Goal: Register for event/course

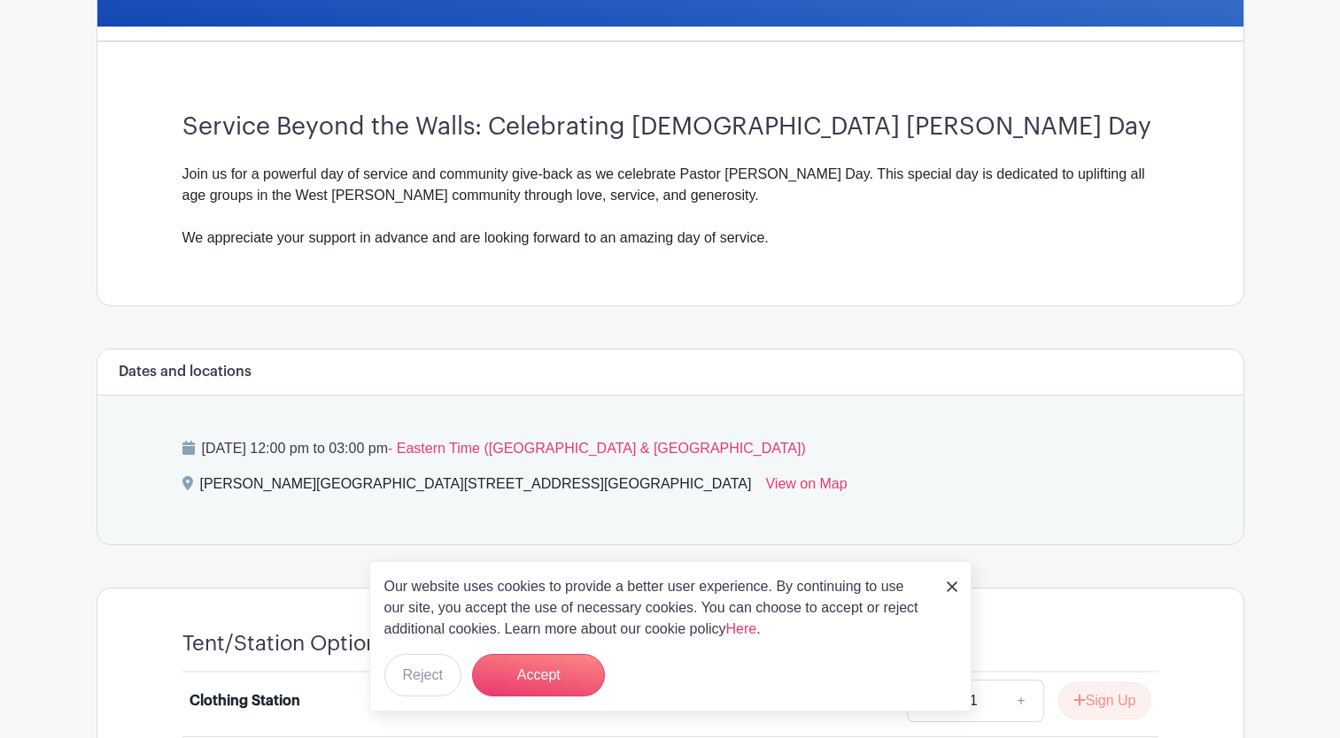
scroll to position [462, 0]
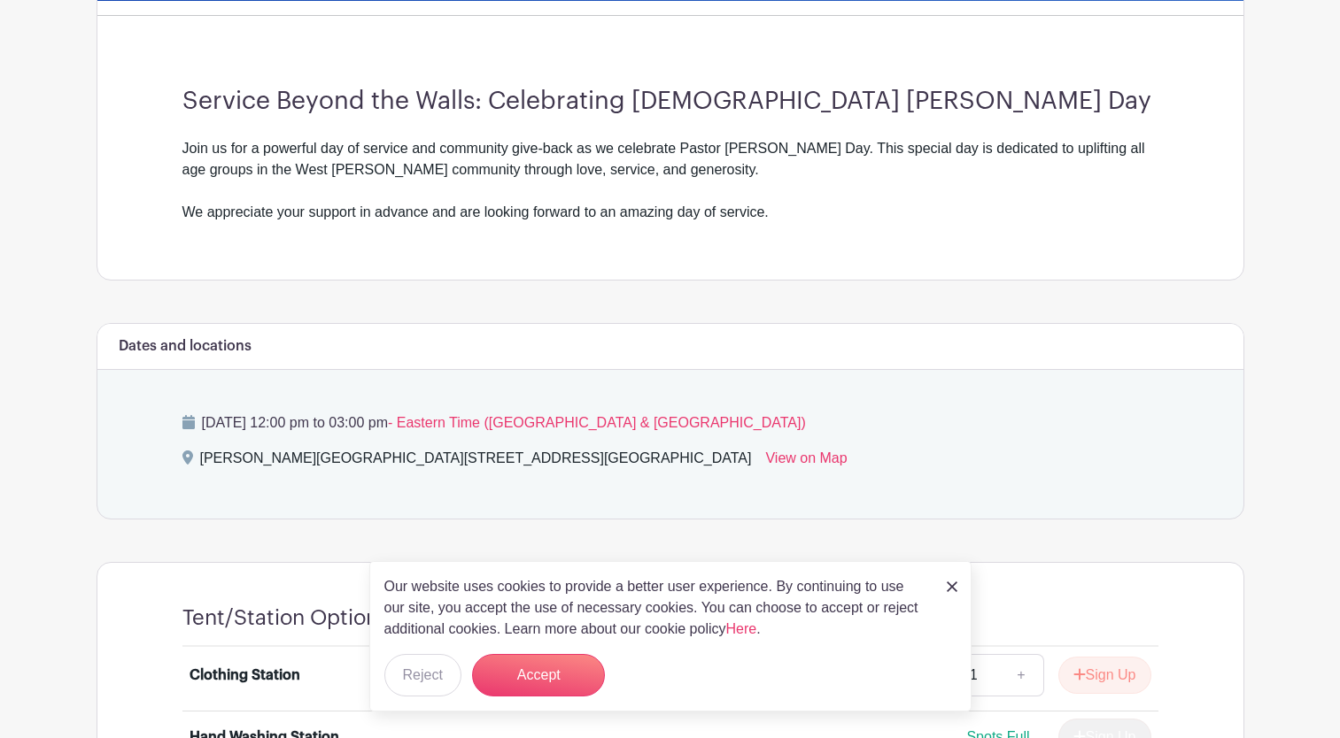
click at [948, 583] on img at bounding box center [951, 587] width 11 height 11
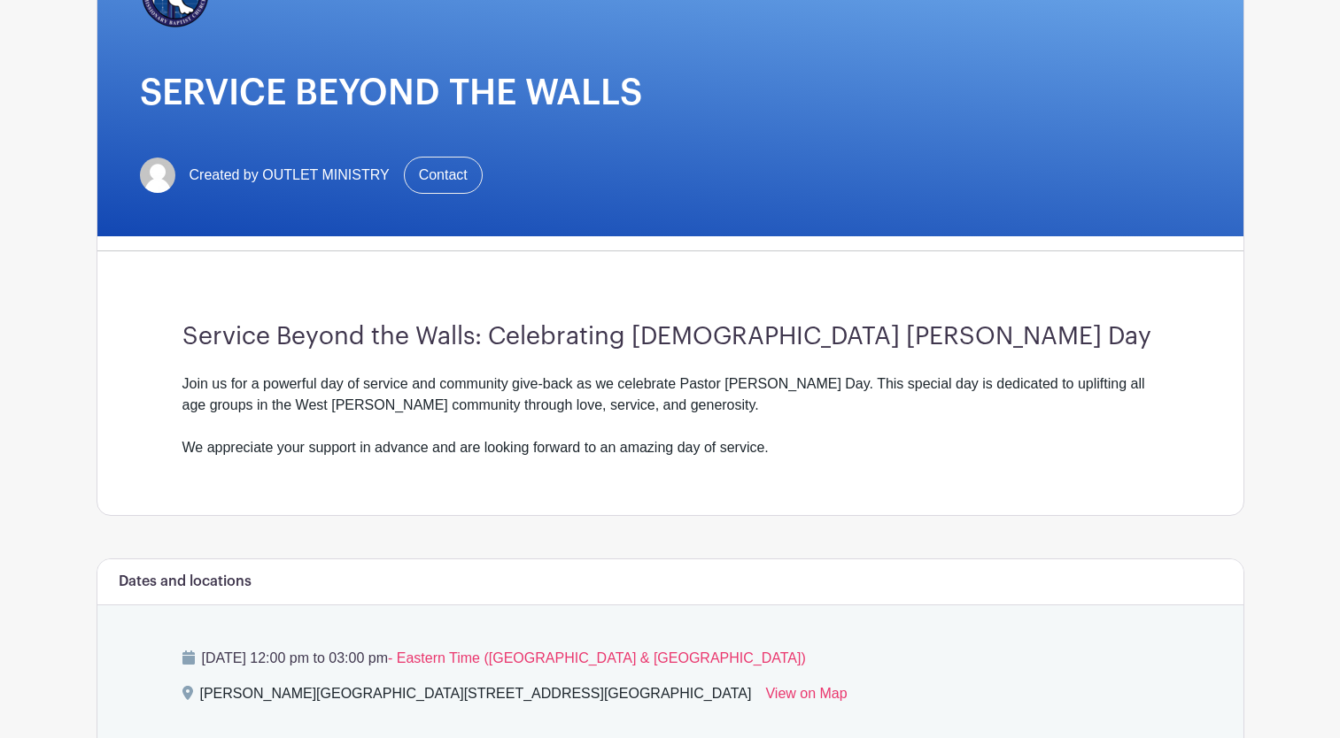
scroll to position [225, 0]
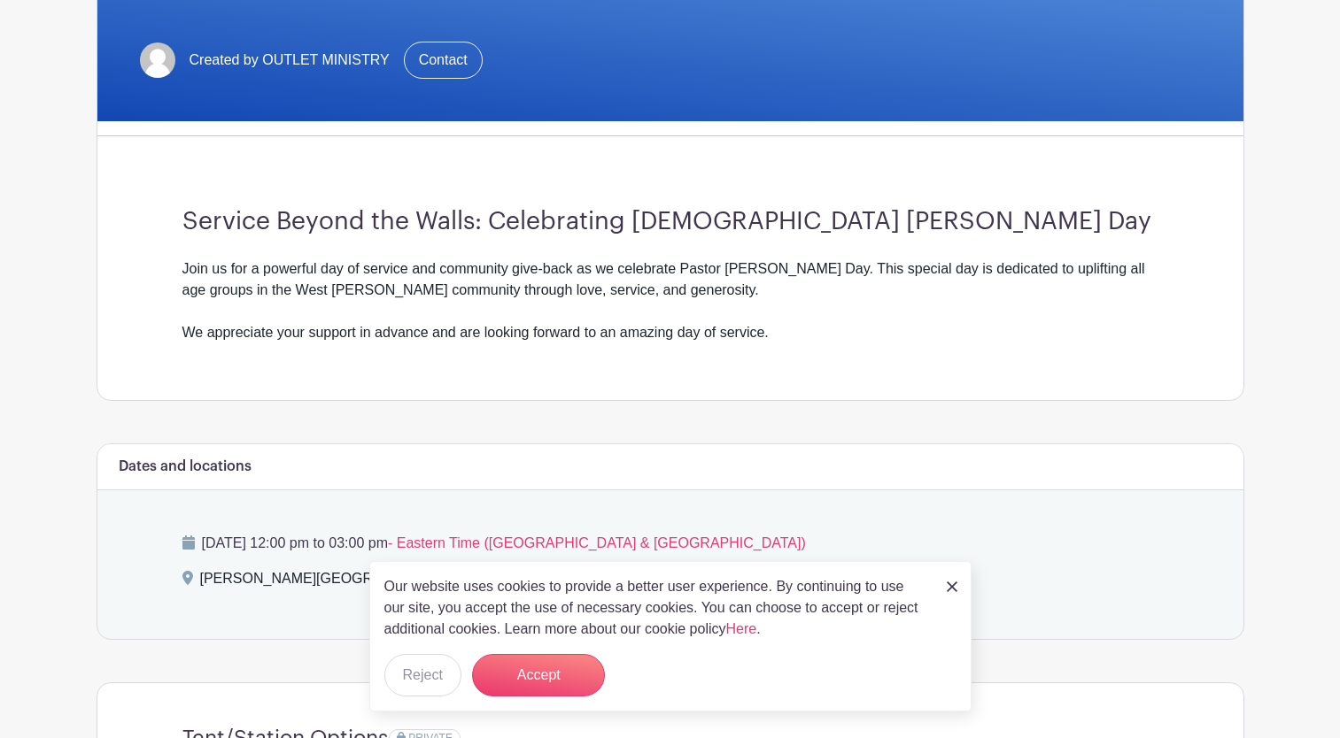
scroll to position [402, 0]
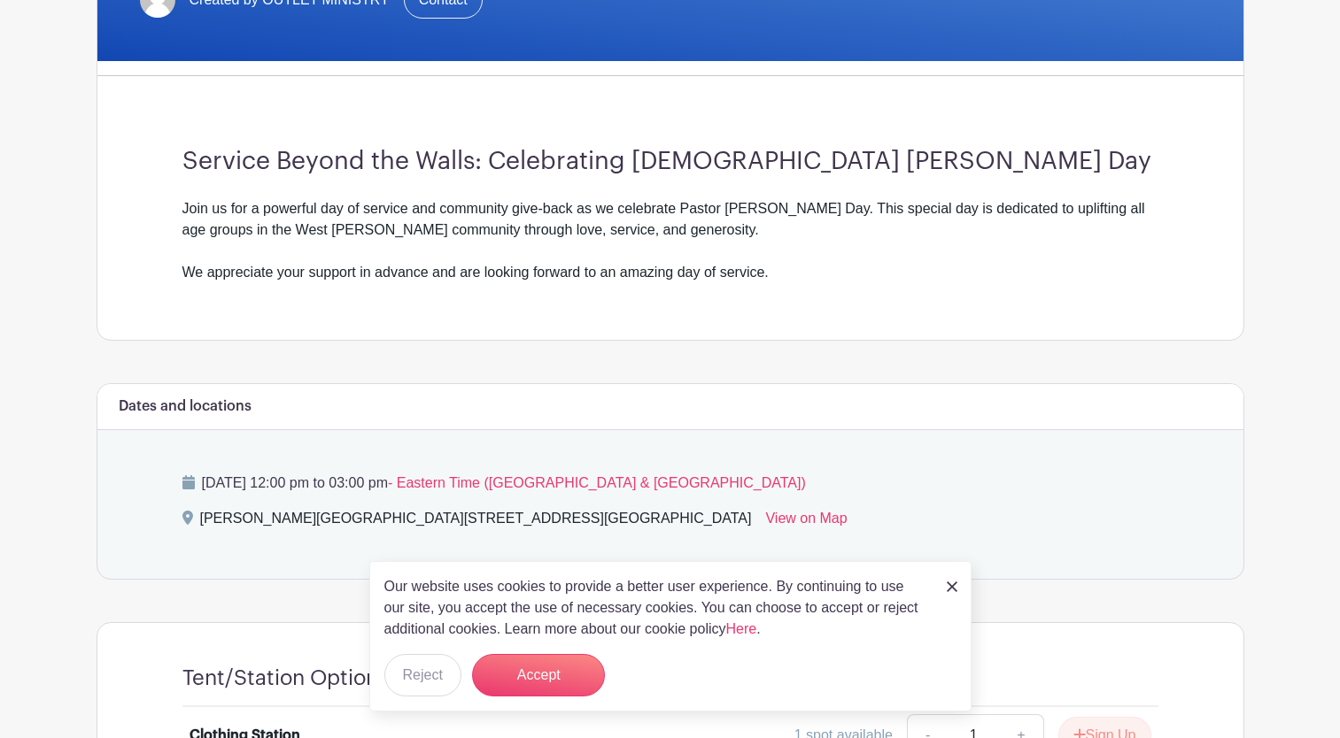
click at [946, 584] on div "Our website uses cookies to provide a better user experience. By continuing to …" at bounding box center [670, 636] width 602 height 151
click at [949, 584] on img at bounding box center [951, 587] width 11 height 11
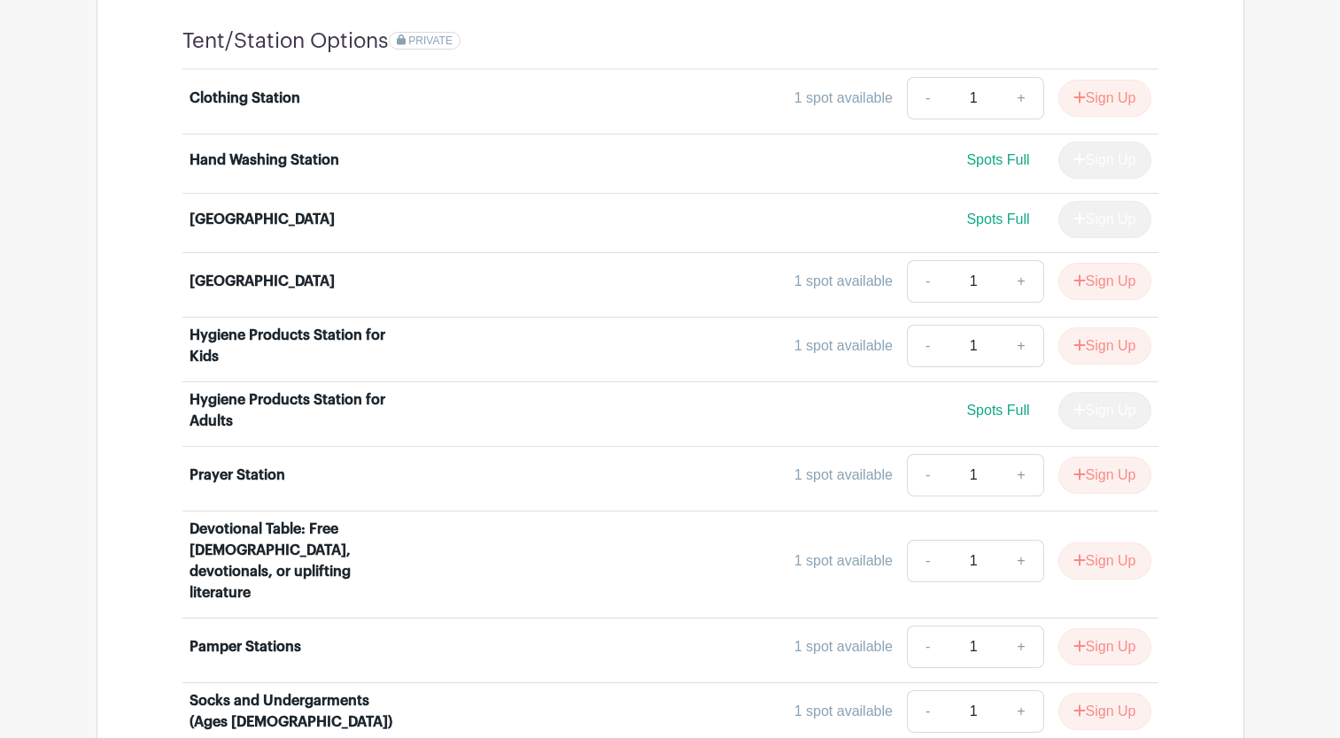
scroll to position [1038, 0]
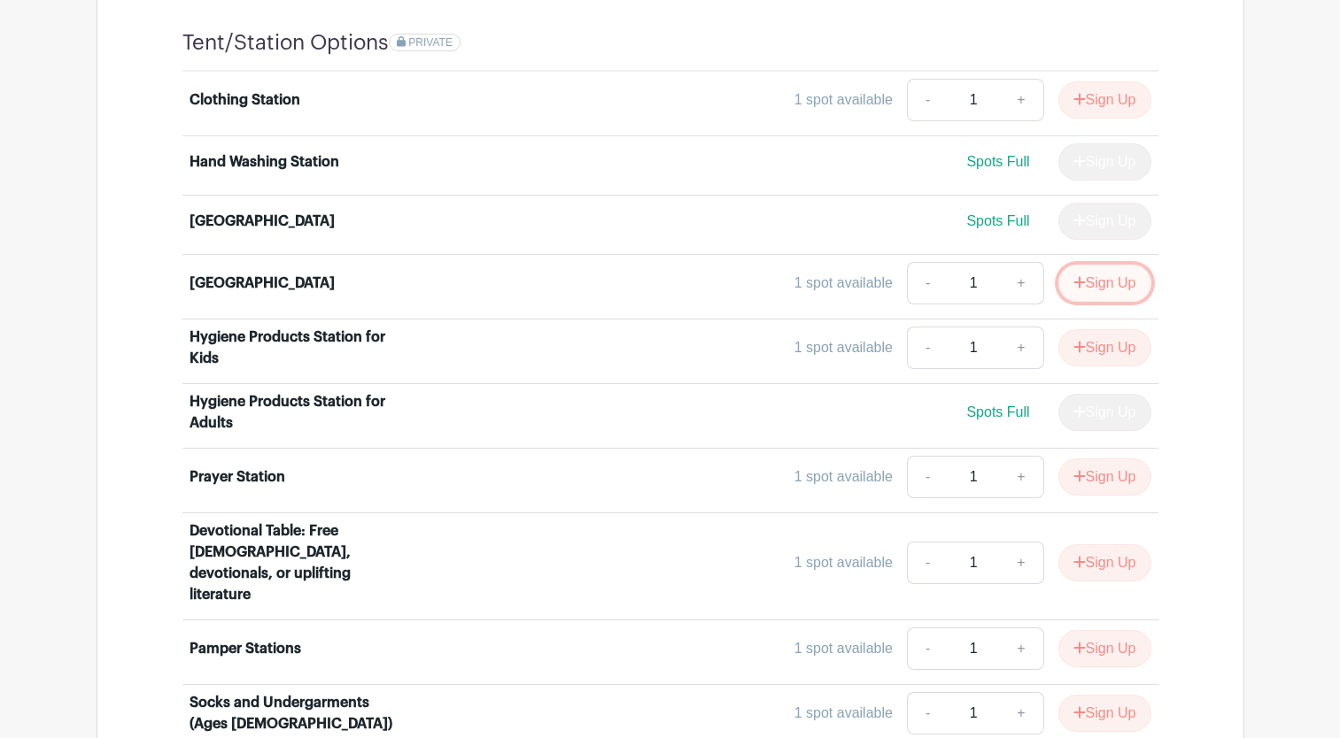
click at [1101, 283] on button "Sign Up" at bounding box center [1104, 283] width 93 height 37
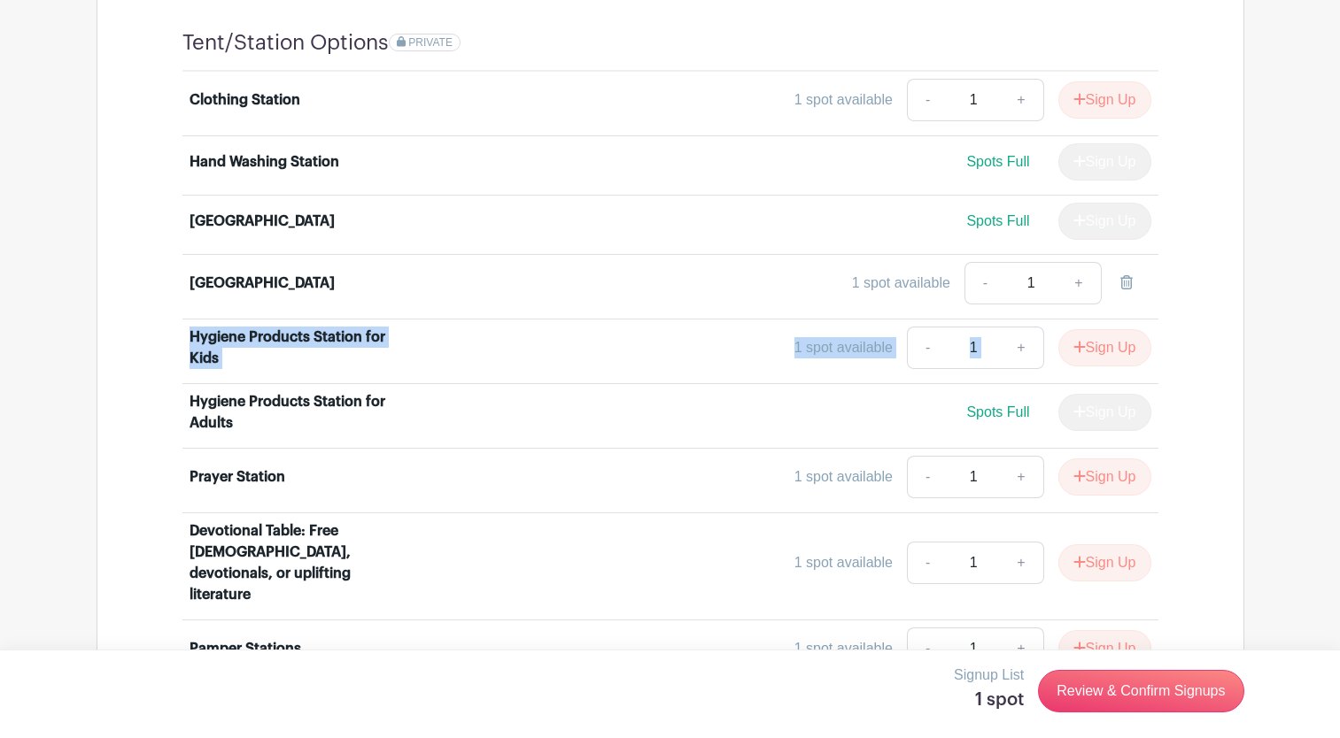
drag, startPoint x: 1337, startPoint y: 273, endPoint x: 1338, endPoint y: 329, distance: 56.7
click at [1338, 329] on main "Log In Sign Up for Free SHMBC/OUTLET MINISTRY SERVICE BEYOND THE WALLS Created …" at bounding box center [670, 672] width 1340 height 3421
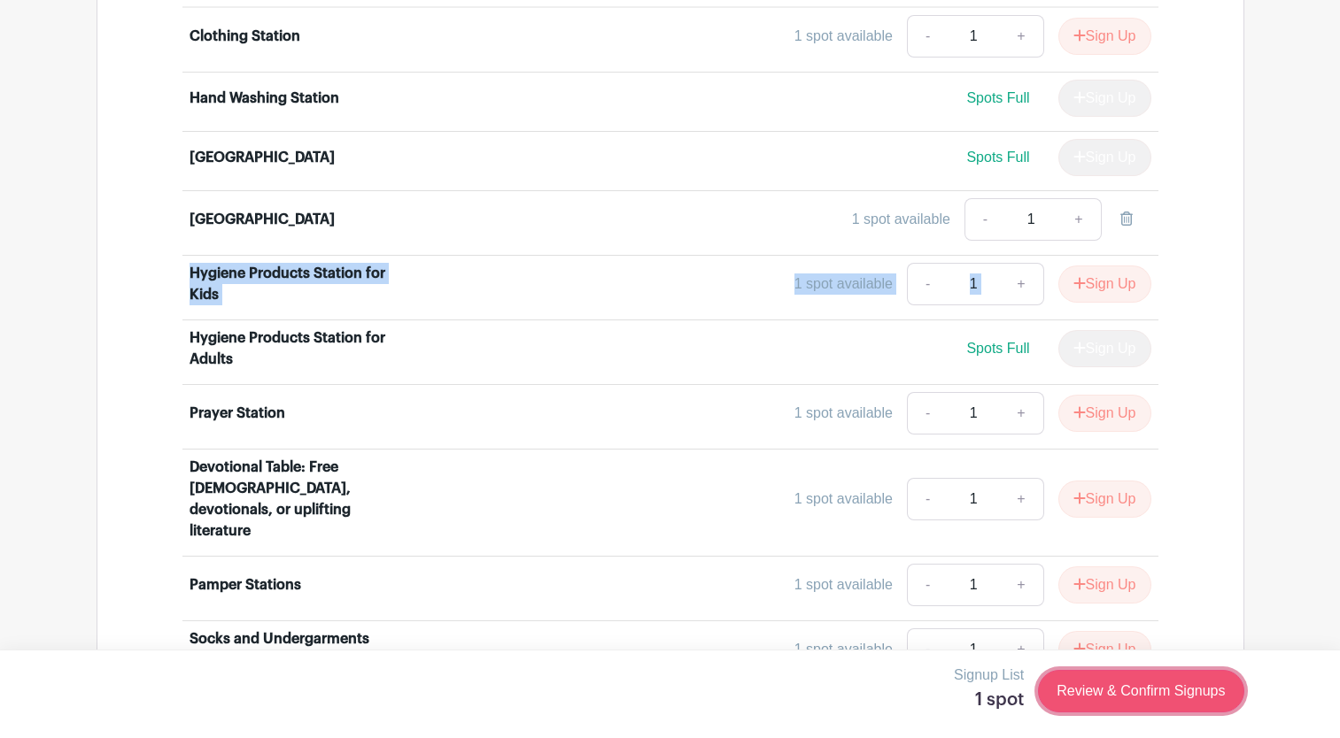
click at [1144, 691] on link "Review & Confirm Signups" at bounding box center [1140, 691] width 205 height 42
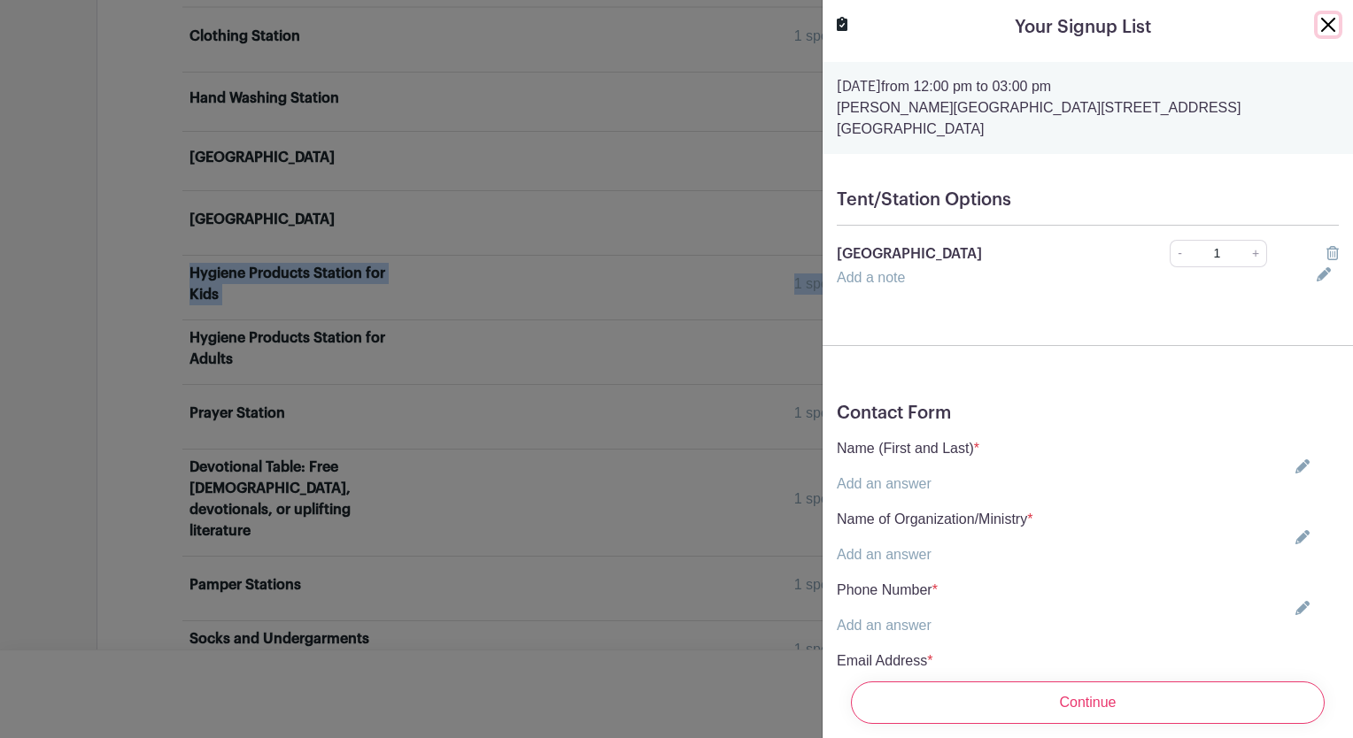
click at [1317, 22] on button "Close" at bounding box center [1327, 24] width 21 height 21
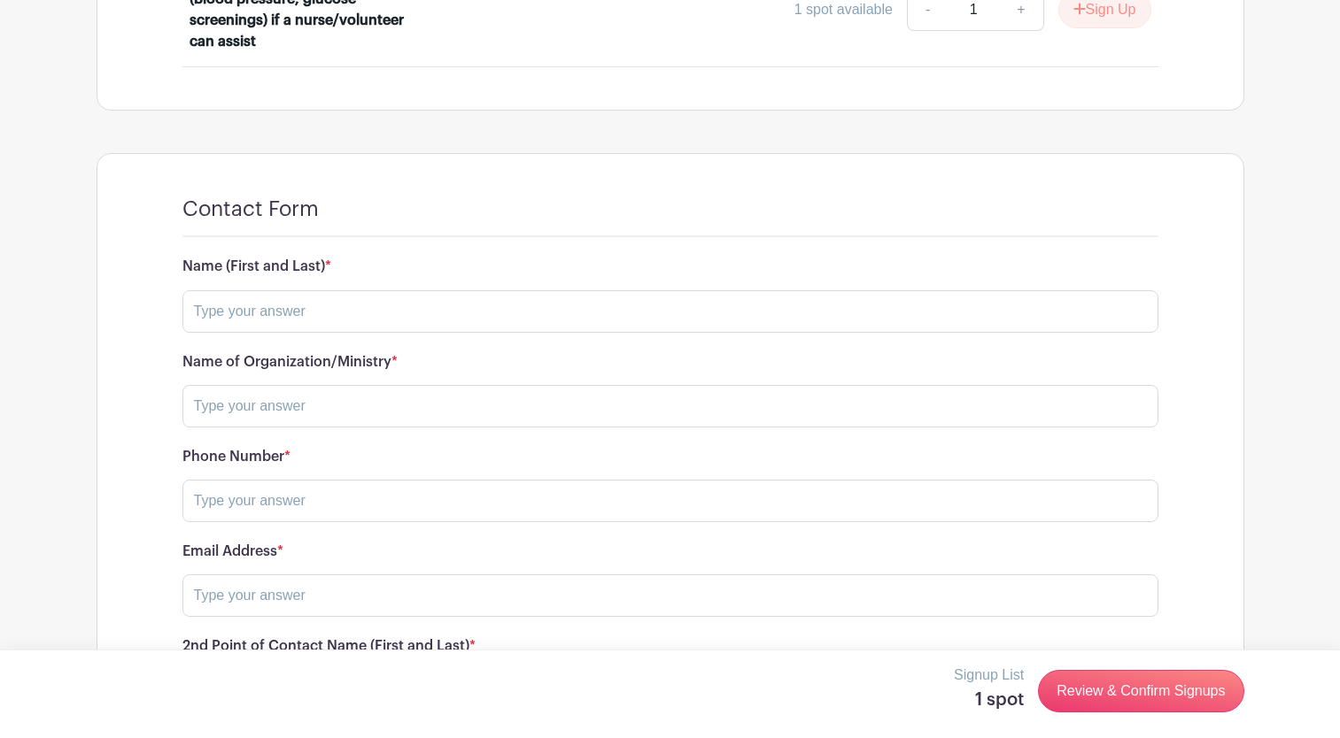
scroll to position [2345, 0]
click at [215, 292] on input "text" at bounding box center [670, 310] width 976 height 42
type input "Wray Woodley"
type input "First Impression Team"
type input "305-213-4209"
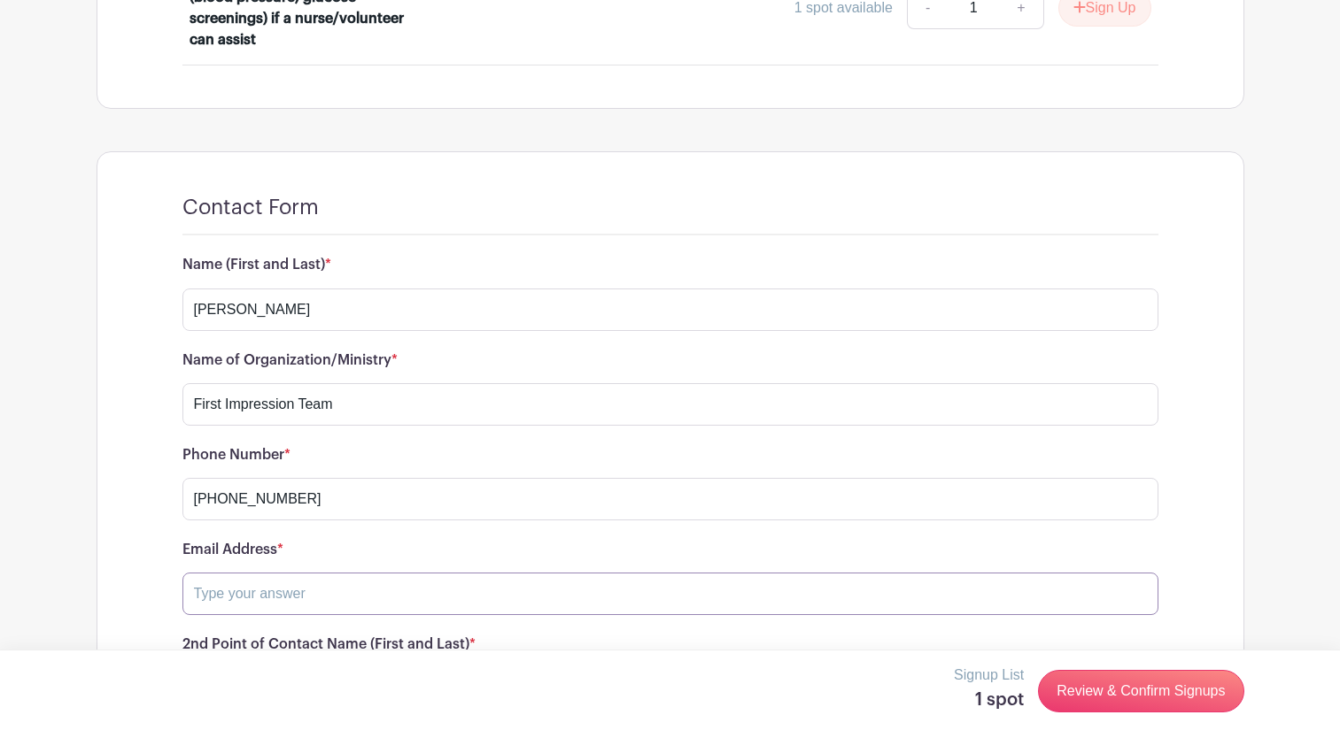
click at [200, 575] on input "text" at bounding box center [670, 594] width 976 height 42
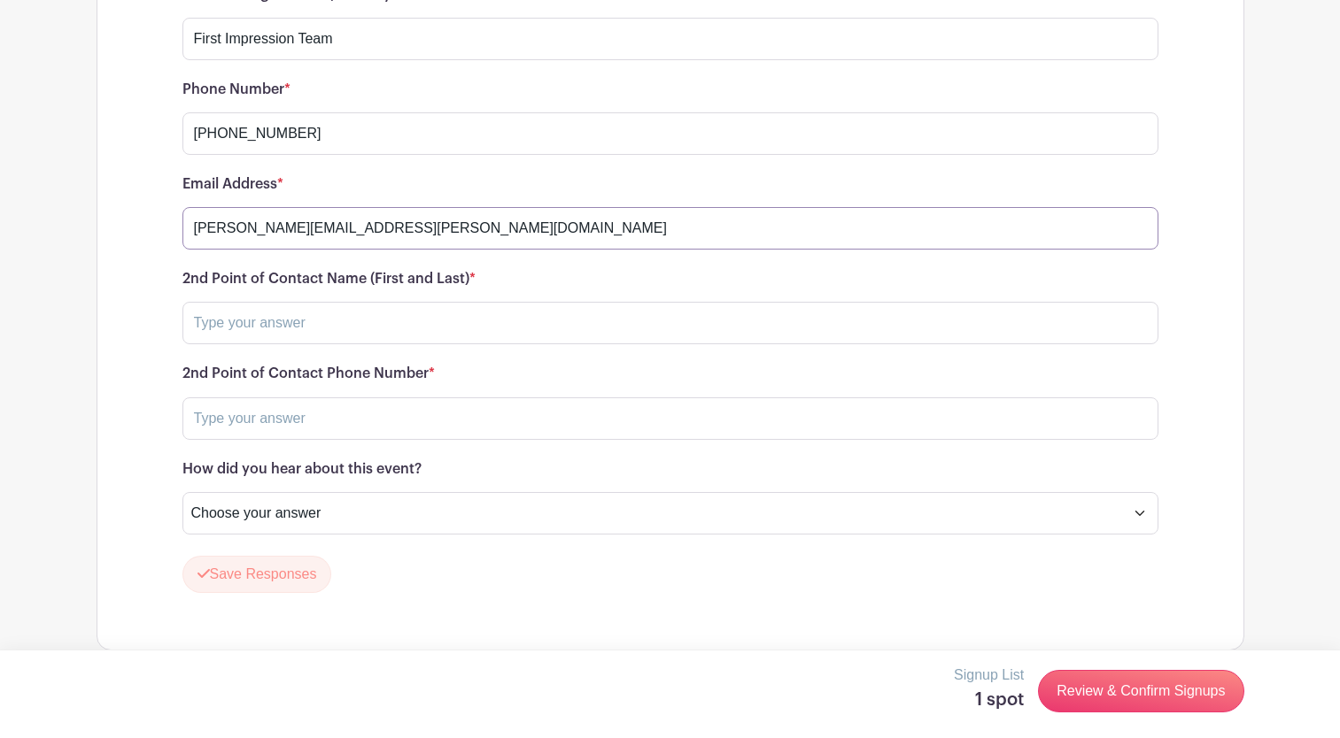
scroll to position [2713, 0]
type input "wray.woodley@qltcls.com"
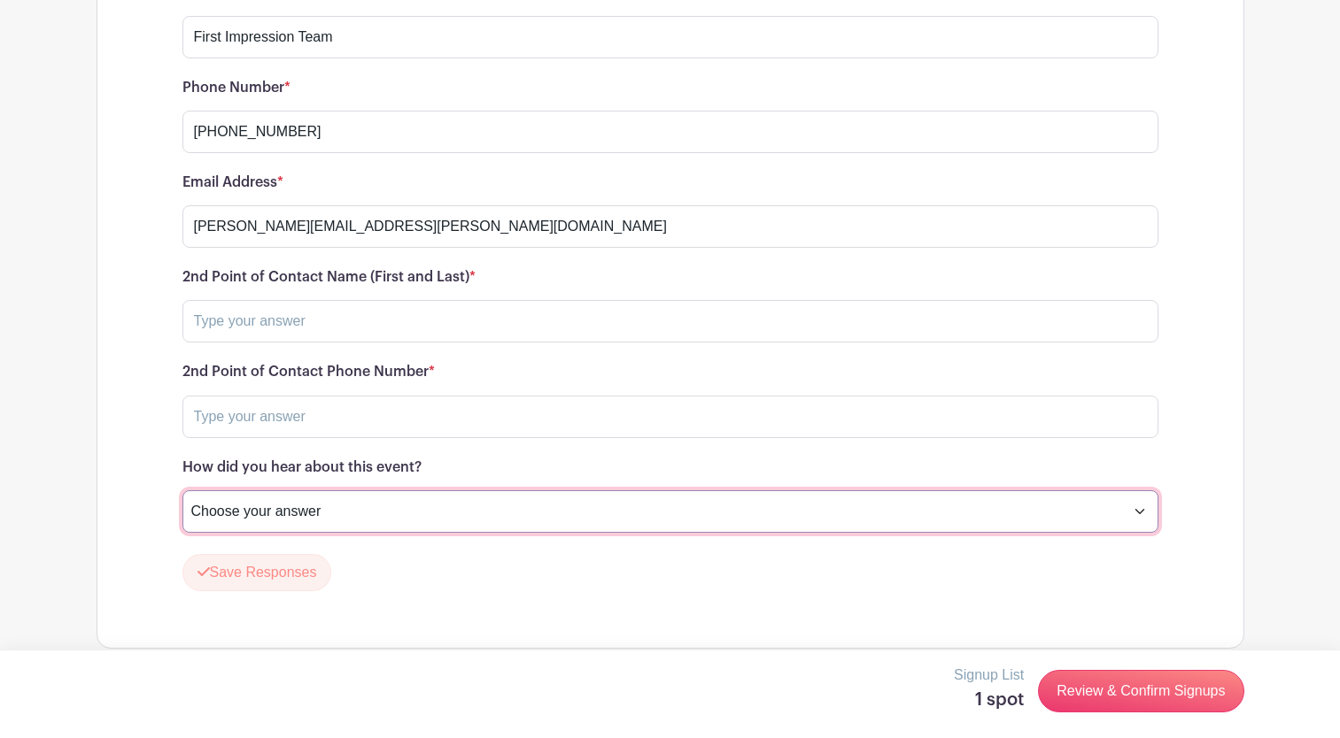
click at [321, 491] on select "Choose your answer Sweet Home Missionary Baptist Church Outlet Young Adult Mini…" at bounding box center [670, 511] width 976 height 42
select select "4719"
click at [182, 490] on select "Choose your answer Sweet Home Missionary Baptist Church Outlet Young Adult Mini…" at bounding box center [670, 511] width 976 height 42
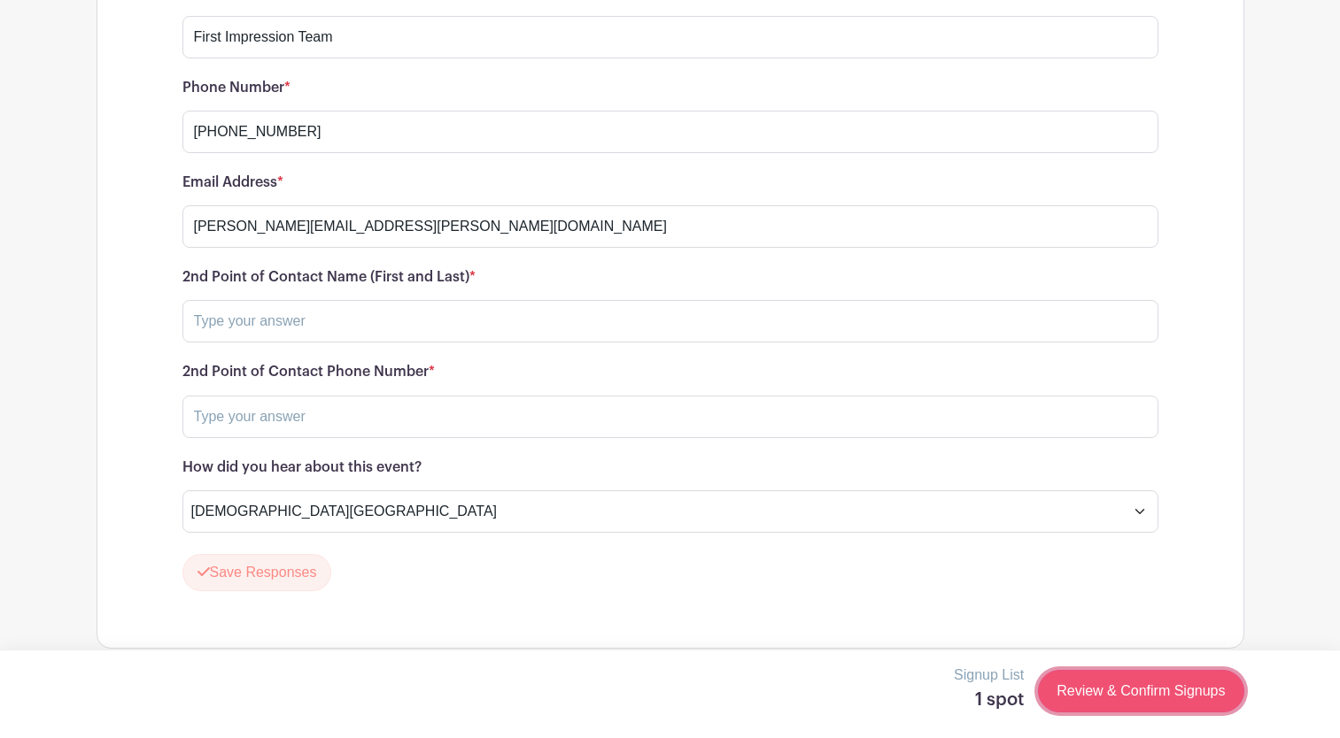
click at [1118, 684] on link "Review & Confirm Signups" at bounding box center [1140, 691] width 205 height 42
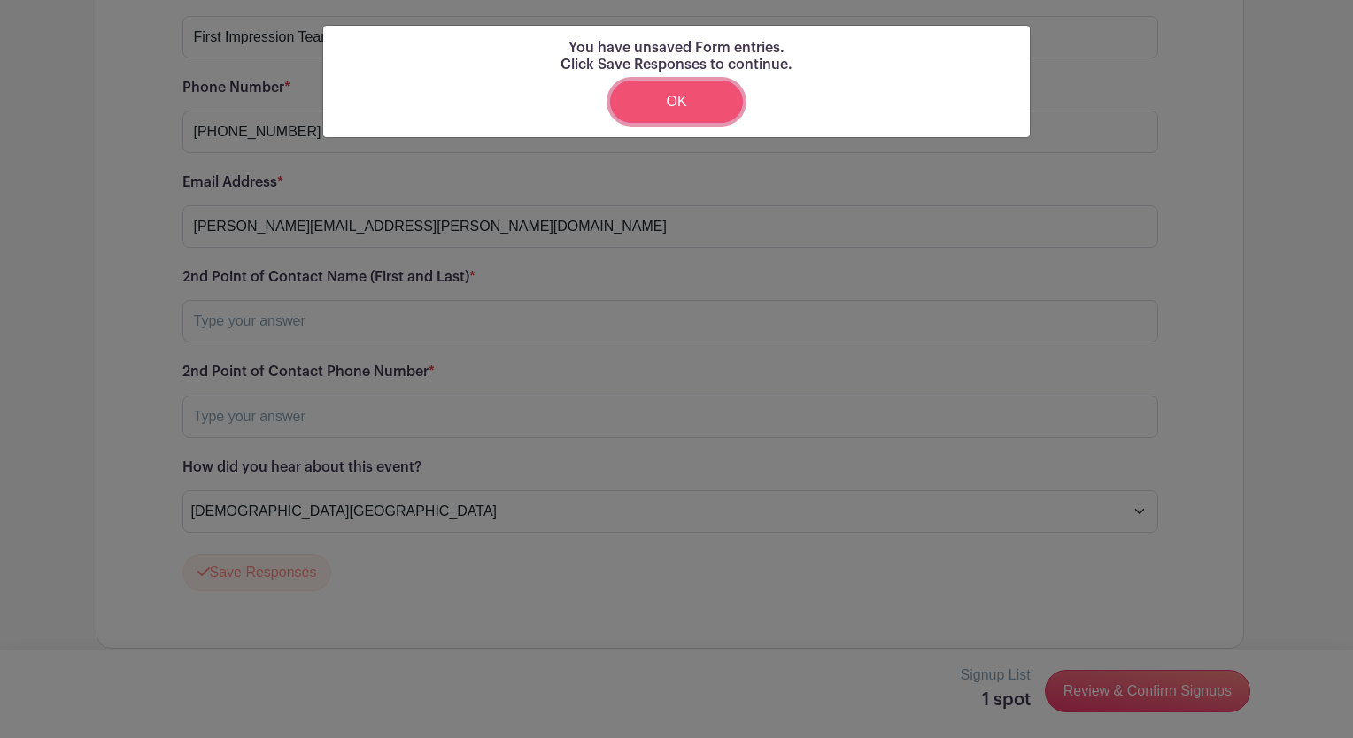
click at [681, 98] on link "OK" at bounding box center [676, 102] width 133 height 42
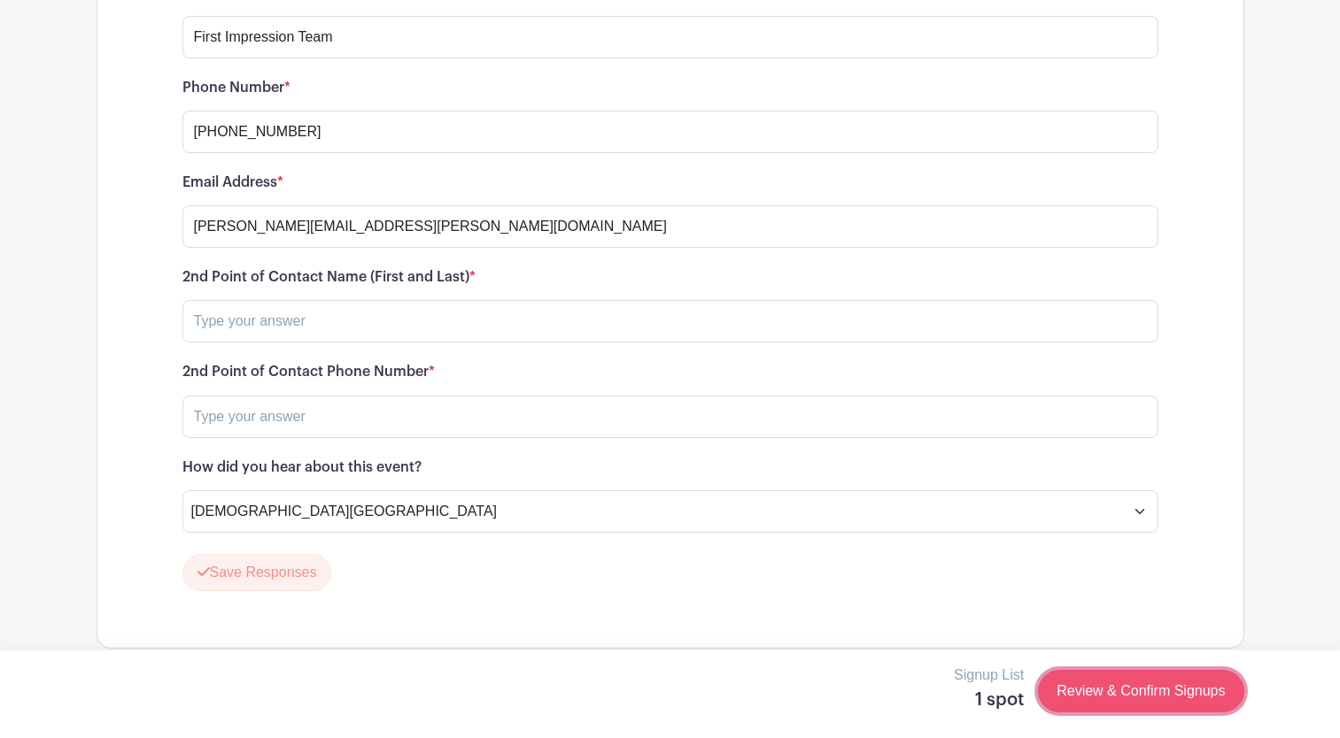
click at [1134, 688] on link "Review & Confirm Signups" at bounding box center [1140, 691] width 205 height 42
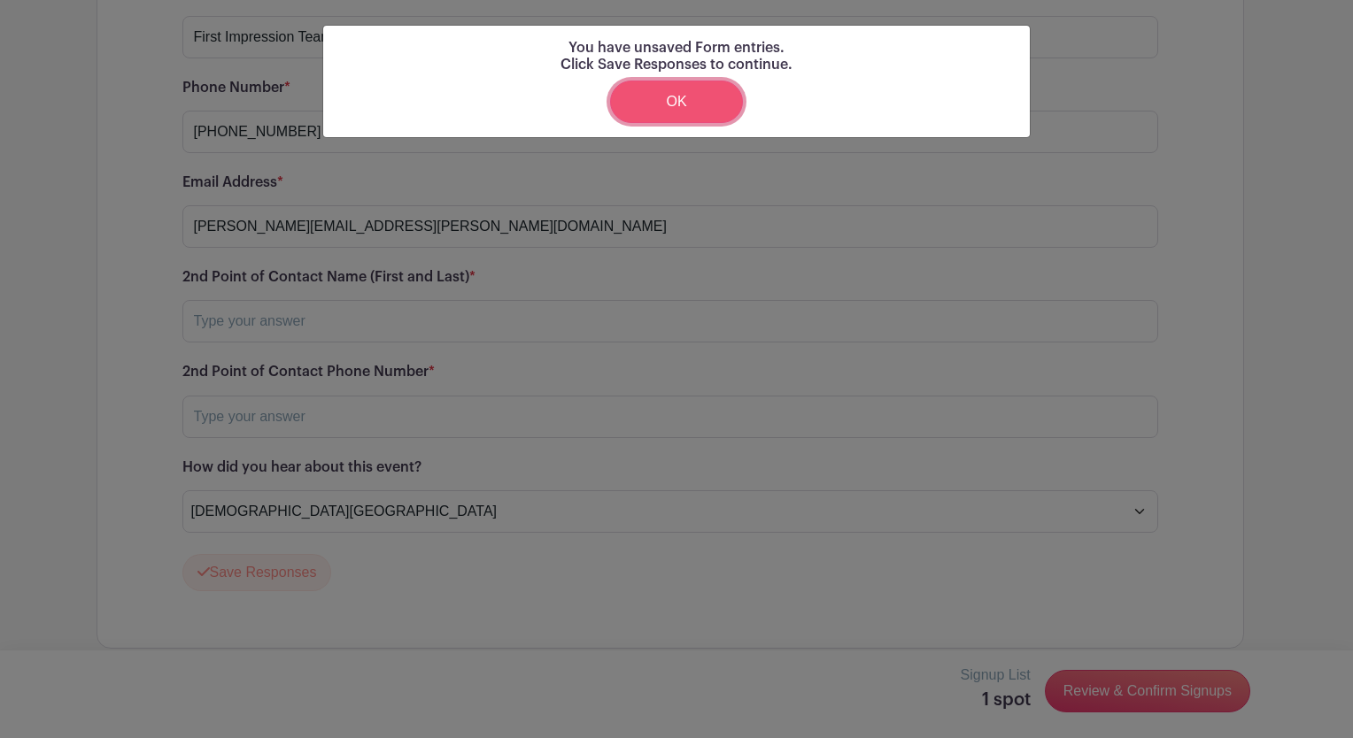
click at [651, 97] on link "OK" at bounding box center [676, 102] width 133 height 42
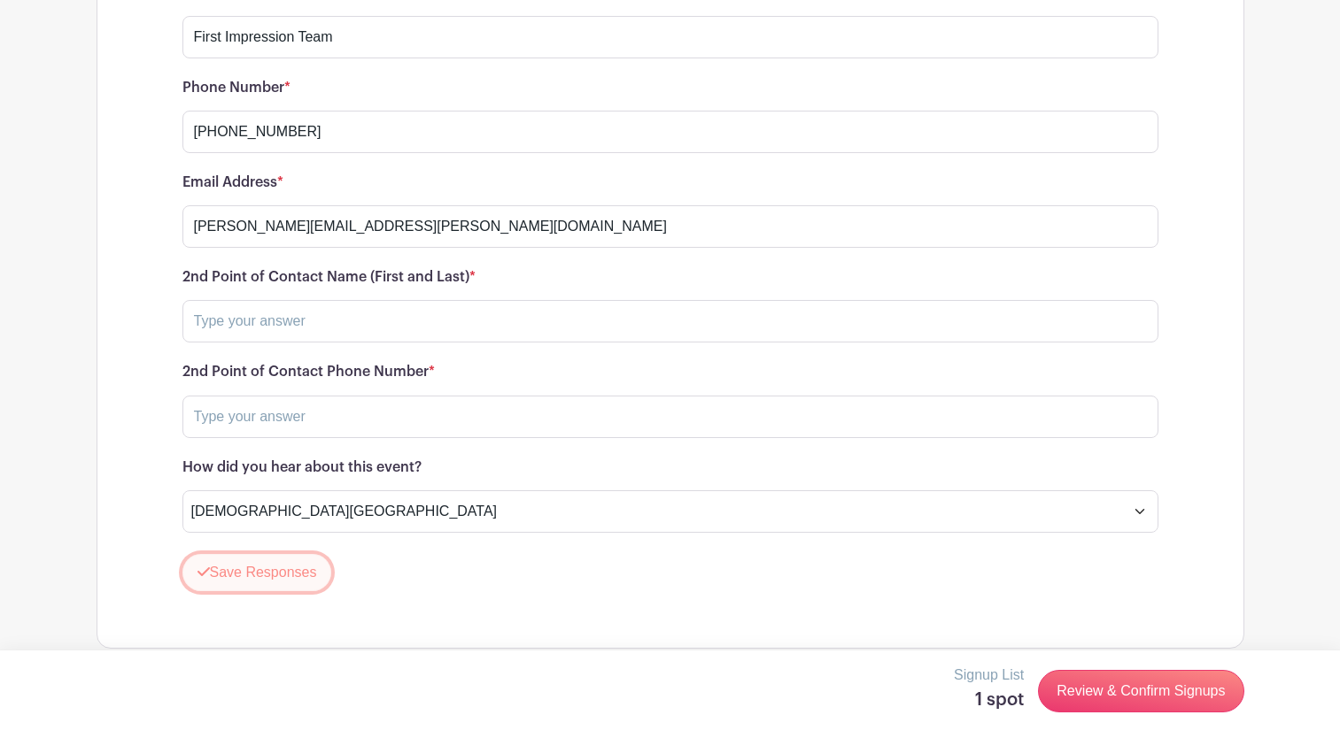
click at [288, 554] on button "Save Responses" at bounding box center [257, 572] width 150 height 37
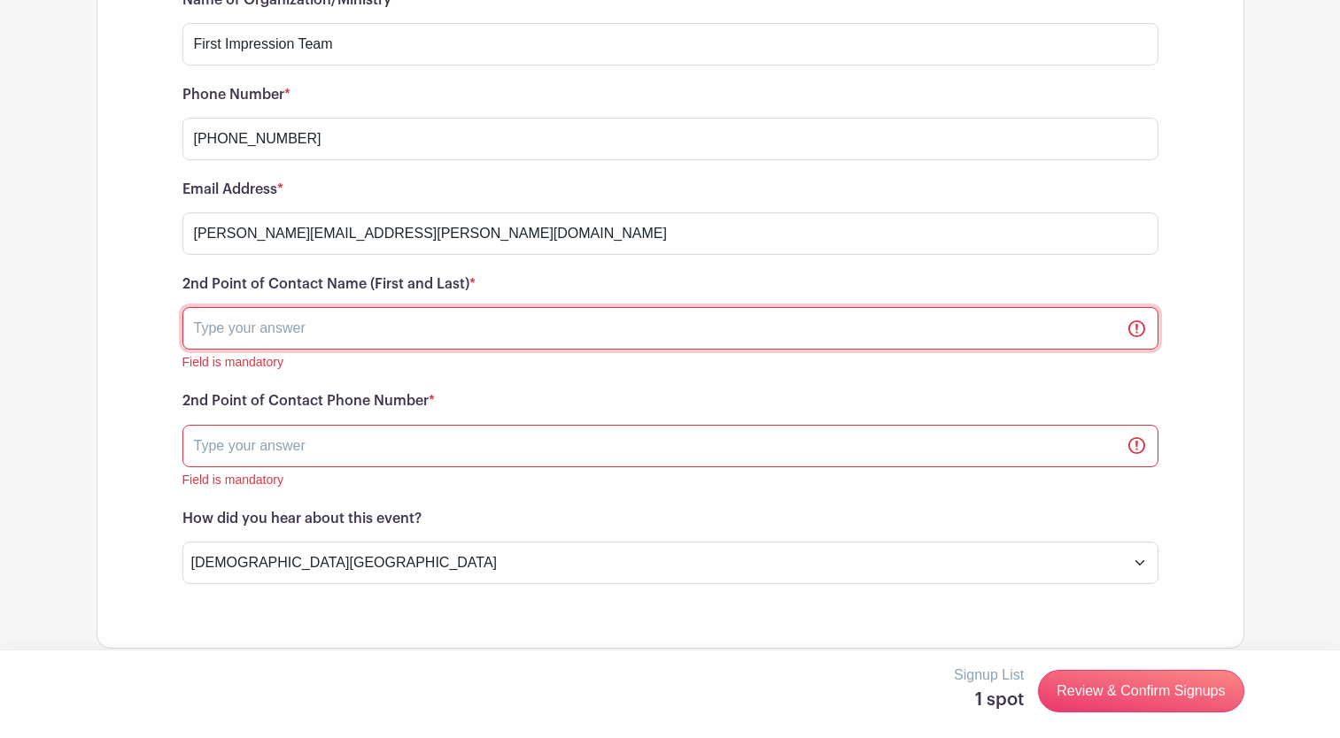
click at [274, 307] on input "text" at bounding box center [670, 328] width 976 height 42
type input "Wray Woodley"
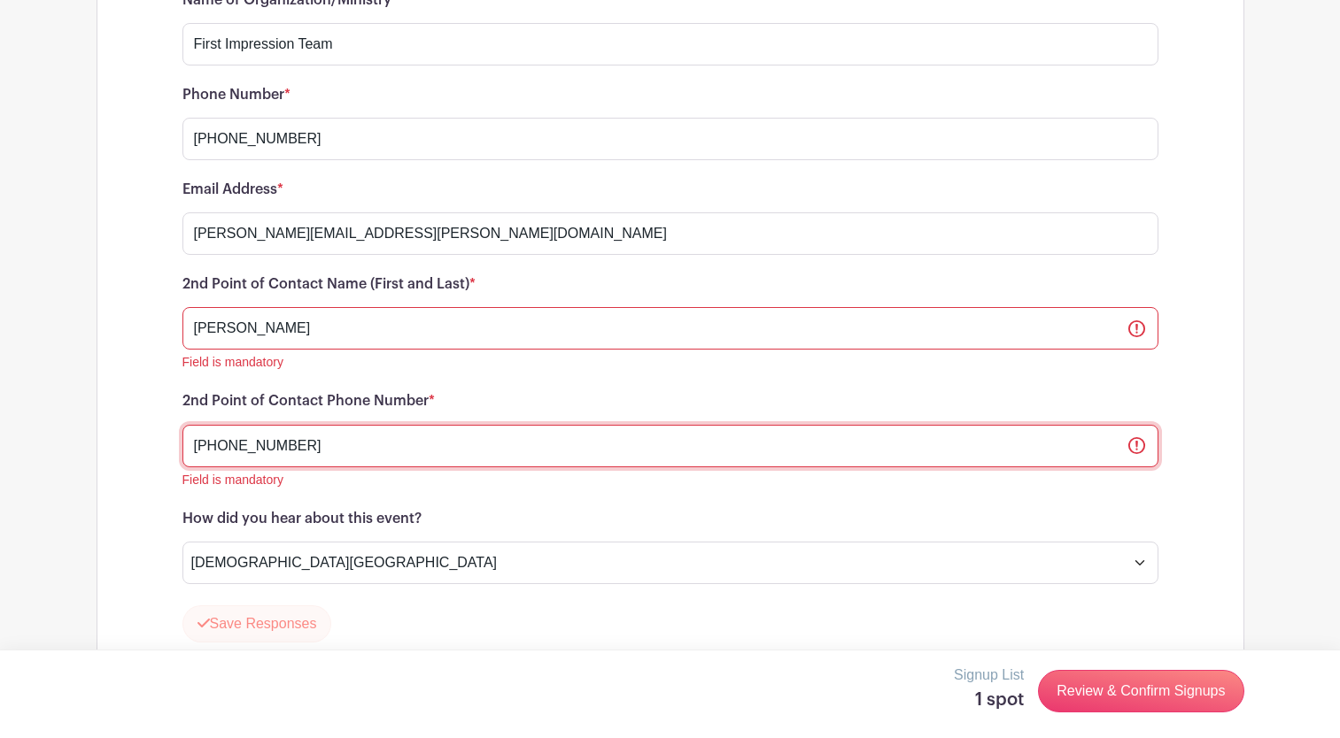
type input "305-213-4209"
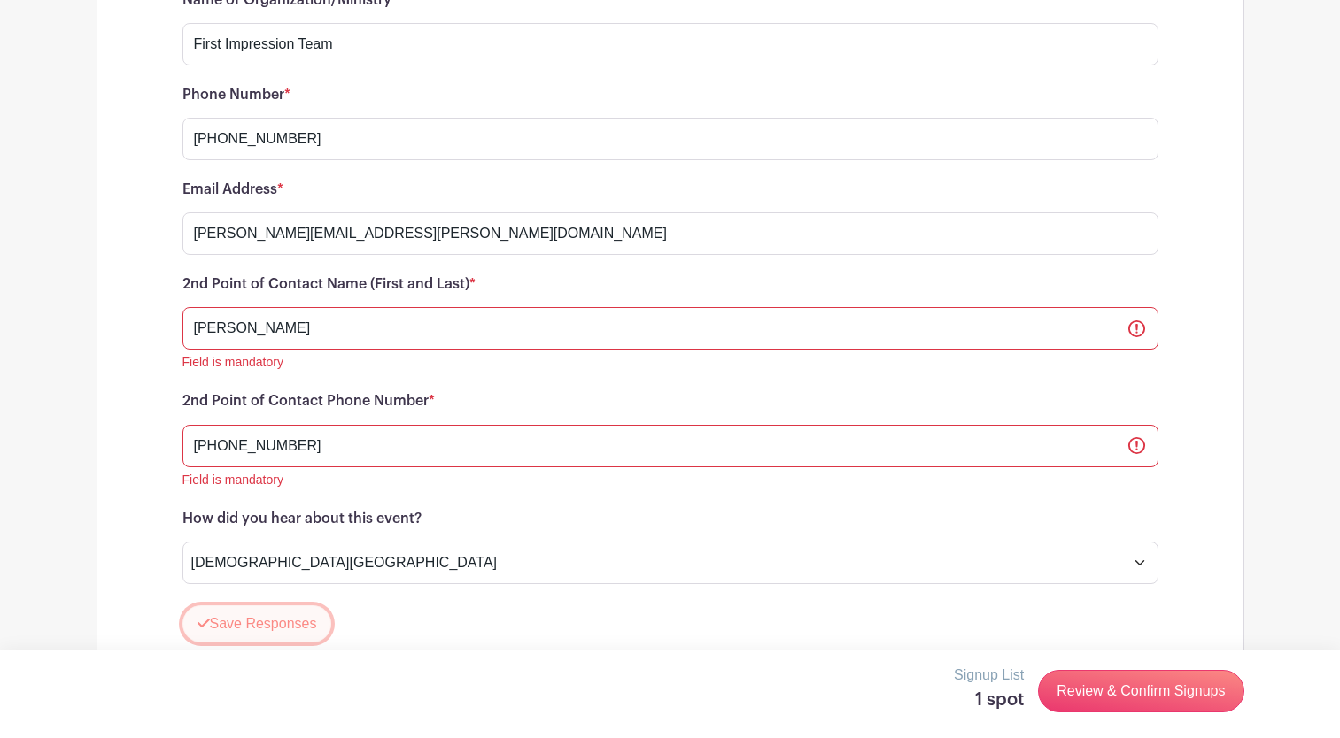
click at [246, 606] on button "Save Responses" at bounding box center [257, 624] width 150 height 37
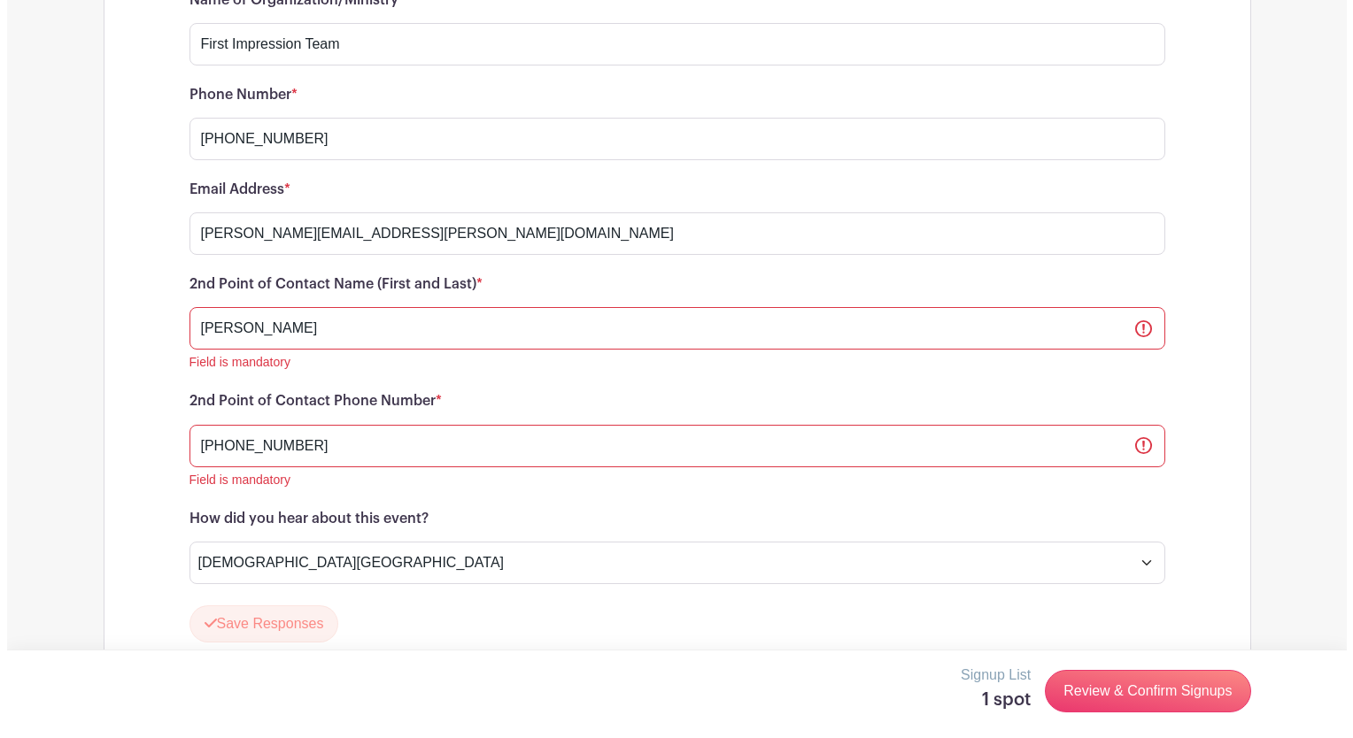
scroll to position [2661, 0]
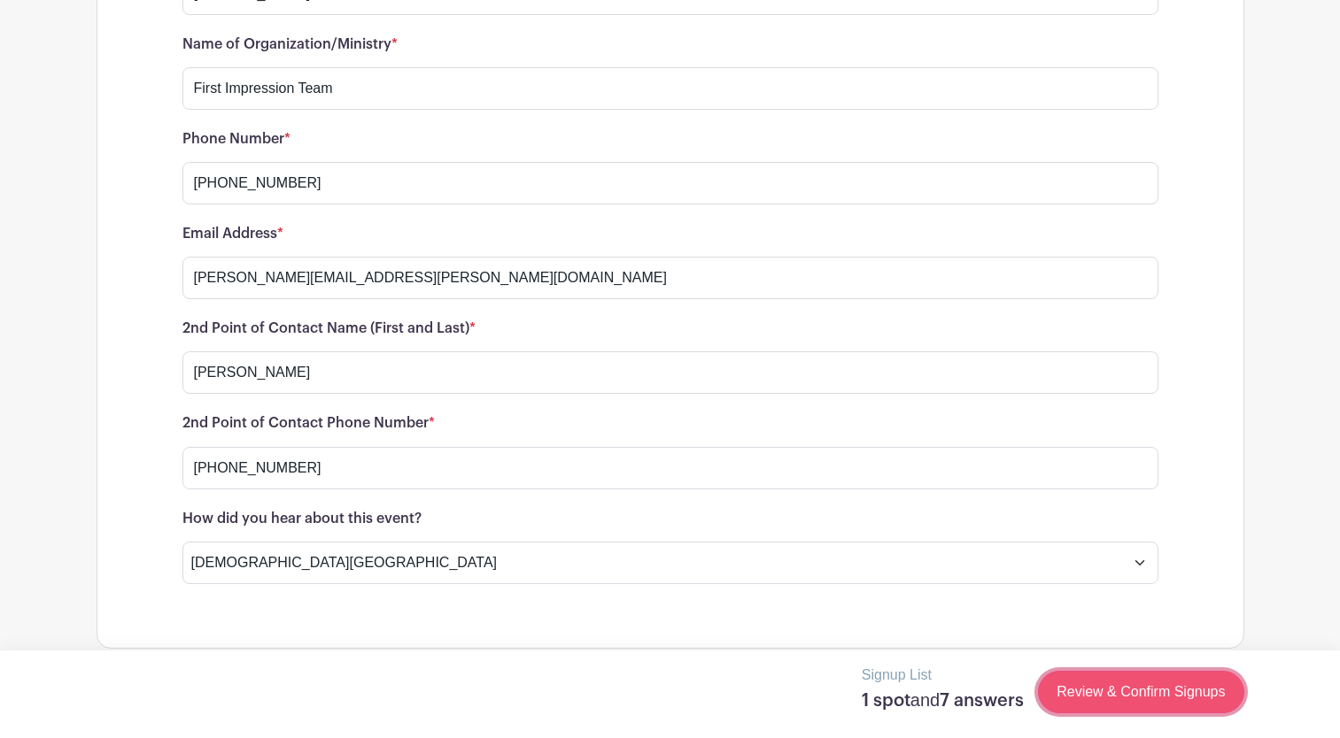
click at [1116, 694] on link "Review & Confirm Signups" at bounding box center [1140, 692] width 205 height 42
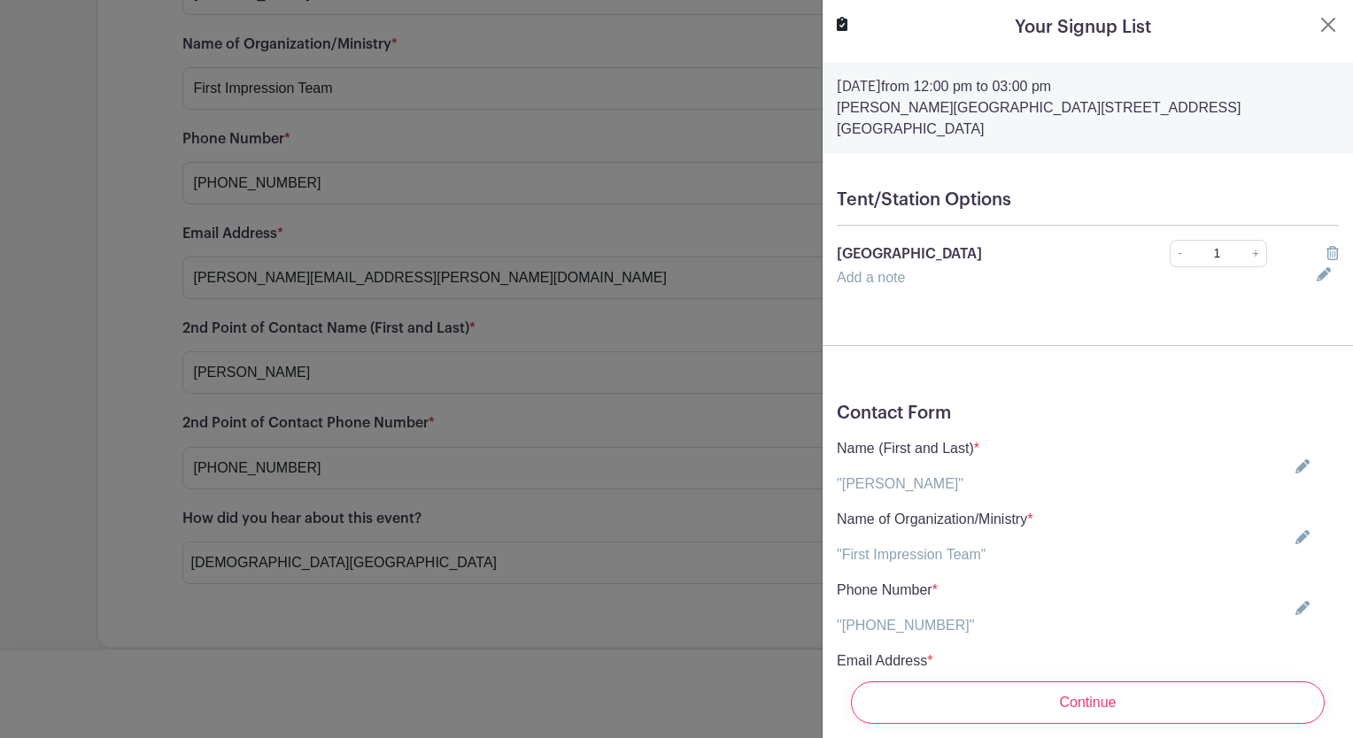
click at [1116, 694] on input "Continue" at bounding box center [1088, 703] width 474 height 42
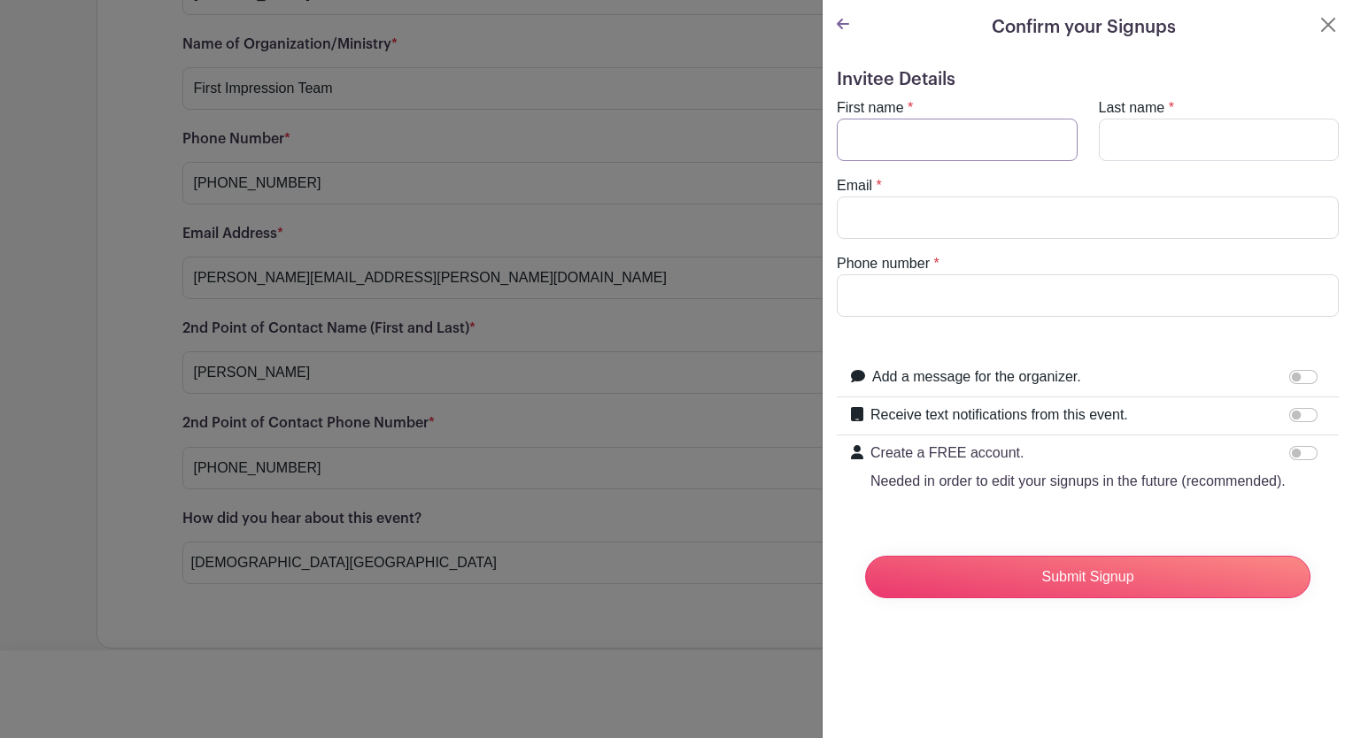
click at [908, 143] on input "First name" at bounding box center [957, 140] width 241 height 42
type input "Wray"
type input "Woodley"
type input "wray.woodley@qltcls.com"
type input "(305) 213-4209"
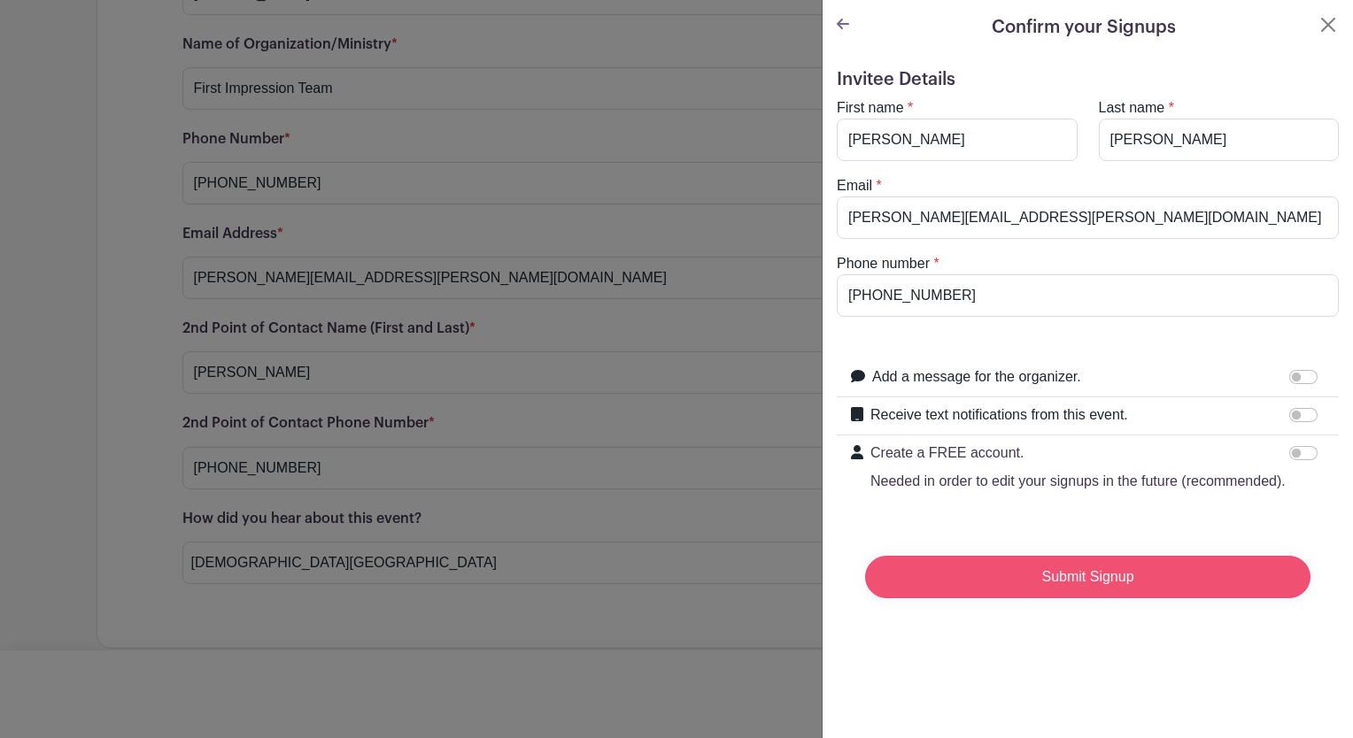
click at [1086, 599] on input "Submit Signup" at bounding box center [1087, 577] width 445 height 42
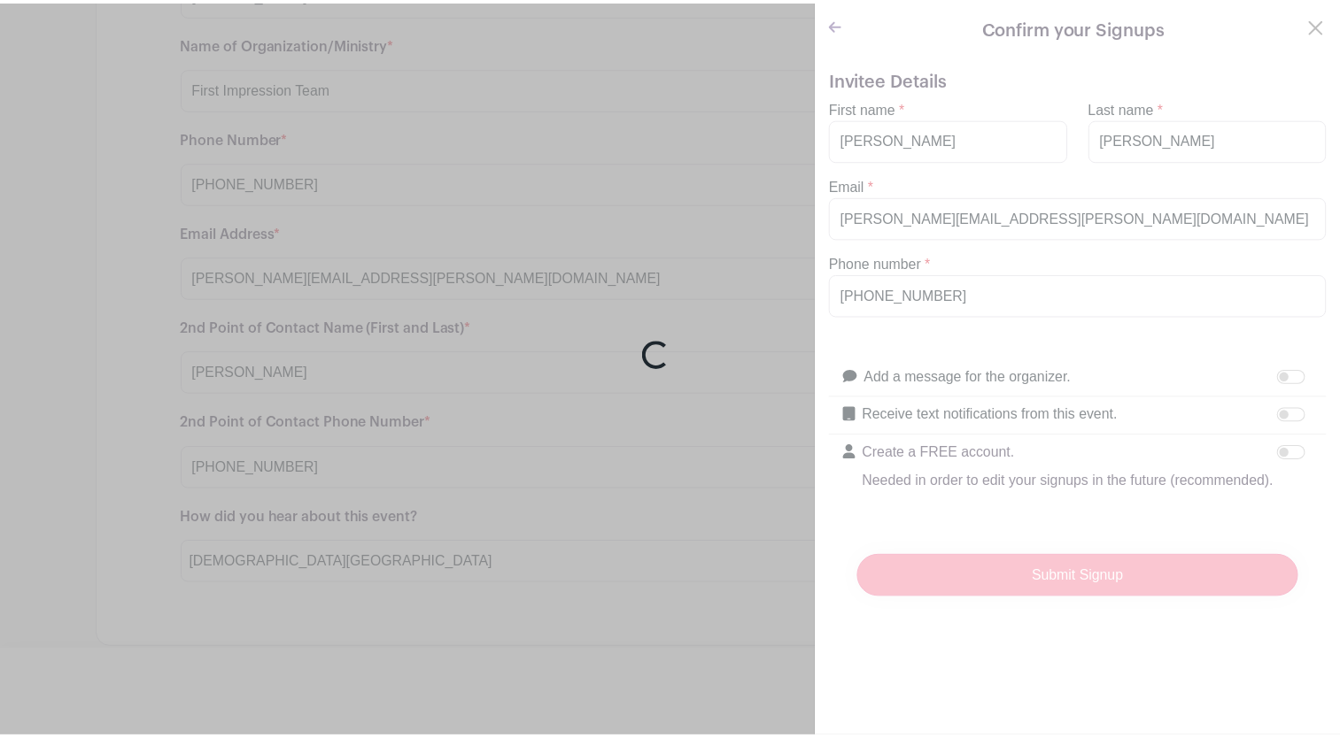
scroll to position [2693, 0]
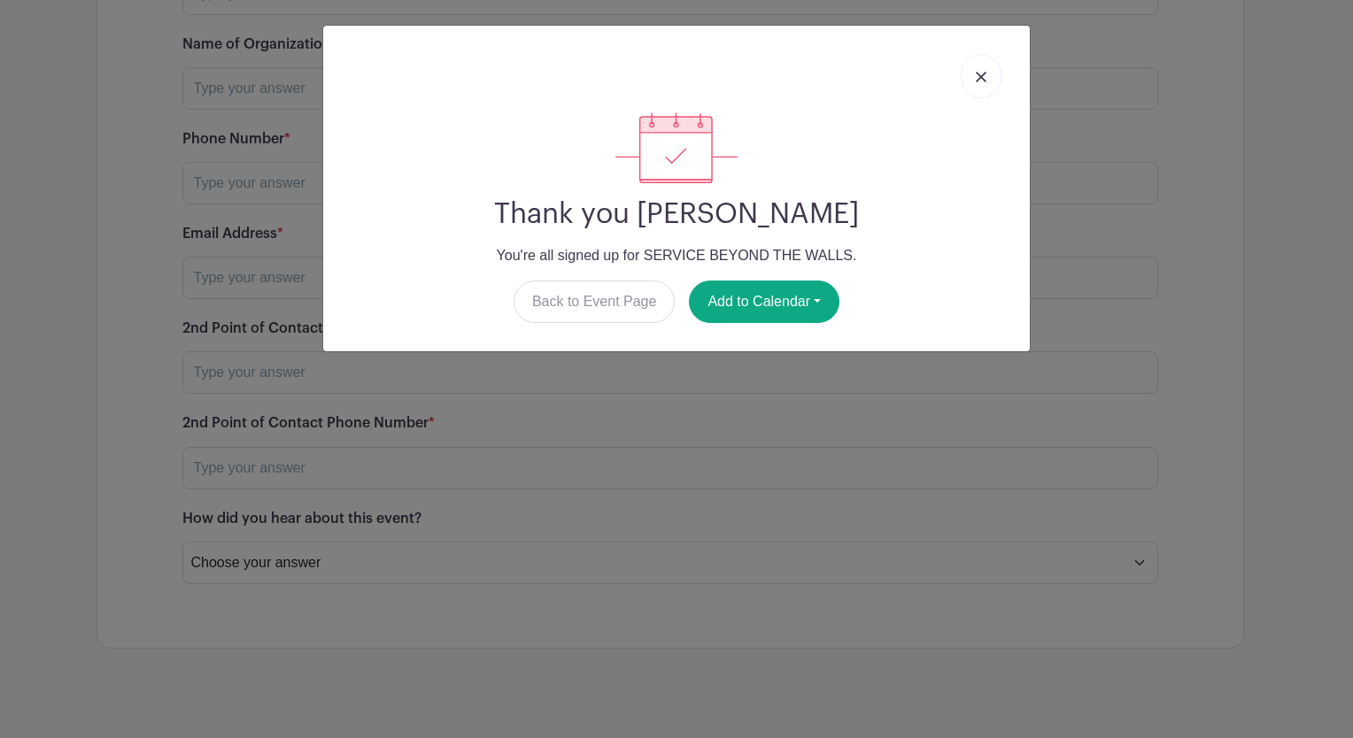
click at [980, 74] on img at bounding box center [981, 77] width 11 height 11
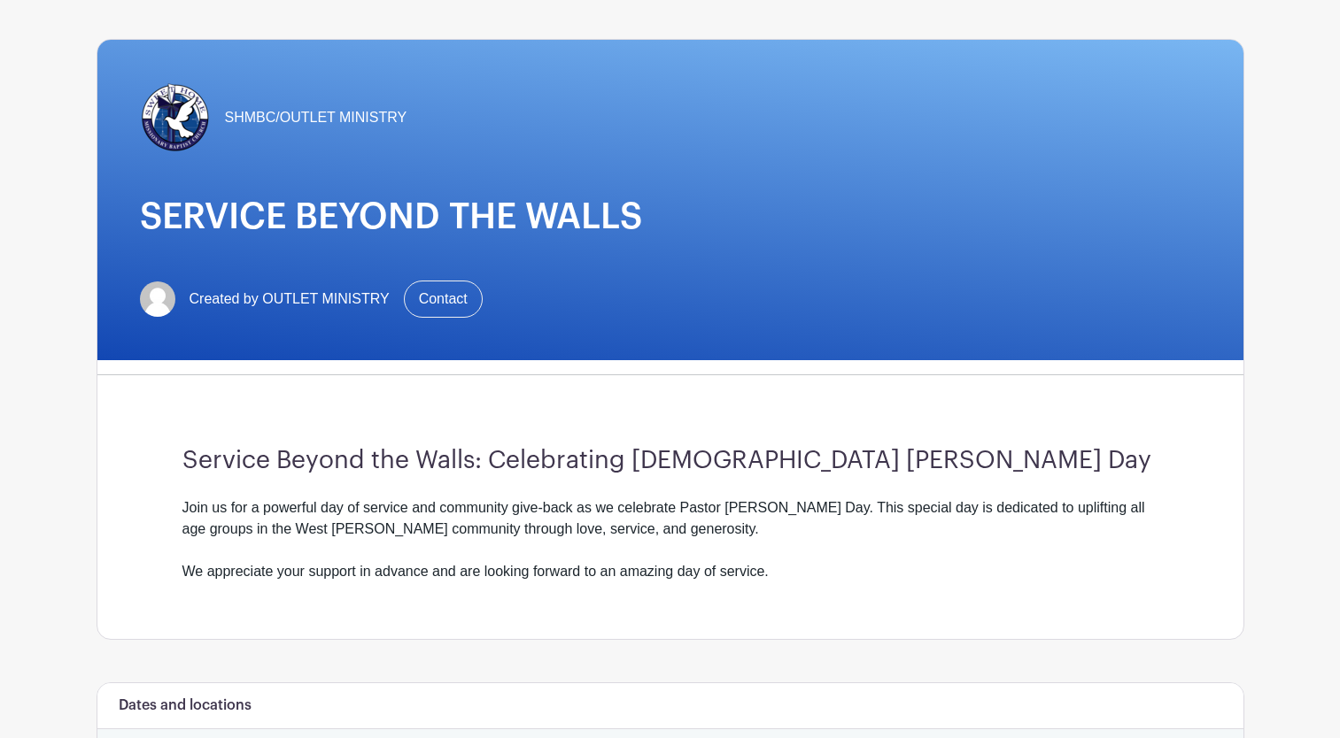
scroll to position [0, 0]
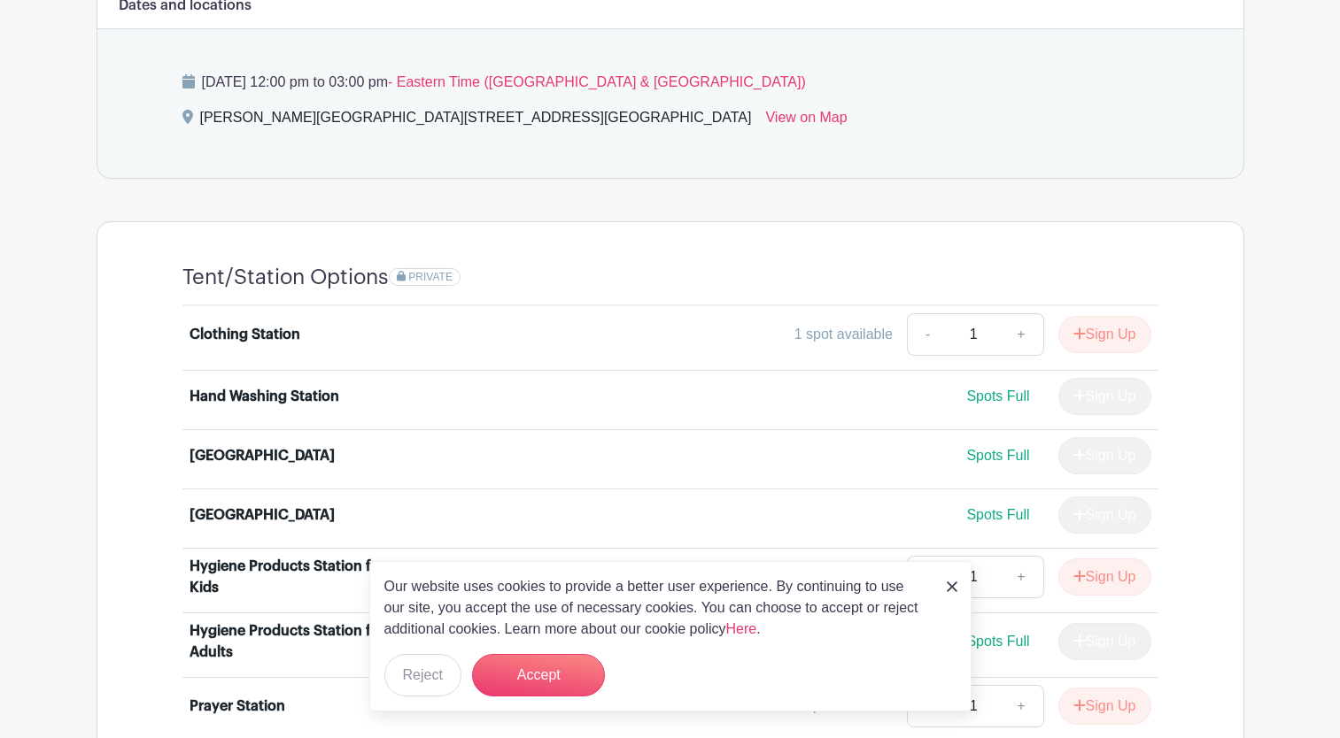
scroll to position [807, 0]
